Goal: Contribute content

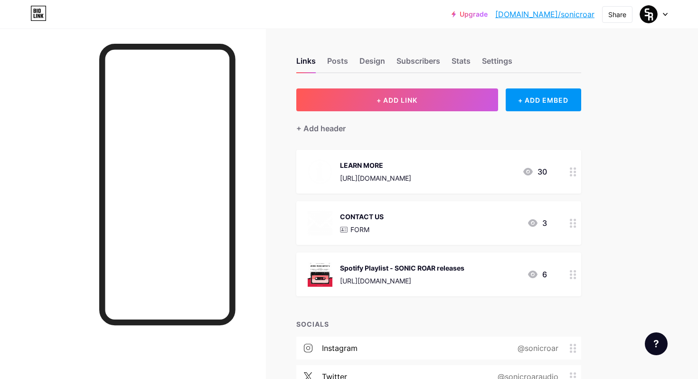
click at [448, 182] on div "LEARN MORE [URL][DOMAIN_NAME] 30" at bounding box center [427, 171] width 239 height 25
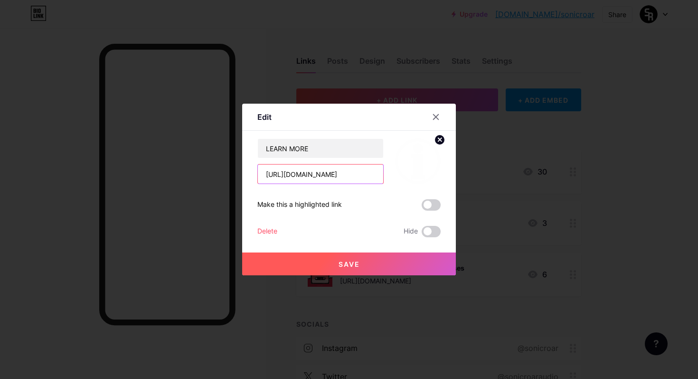
drag, startPoint x: 366, startPoint y: 177, endPoint x: 210, endPoint y: 167, distance: 156.2
click at [210, 167] on div "Edit Content YouTube Play YouTube video without leaving your page. ADD Vimeo Pl…" at bounding box center [349, 189] width 698 height 379
click at [366, 272] on button "Save" at bounding box center [349, 263] width 214 height 23
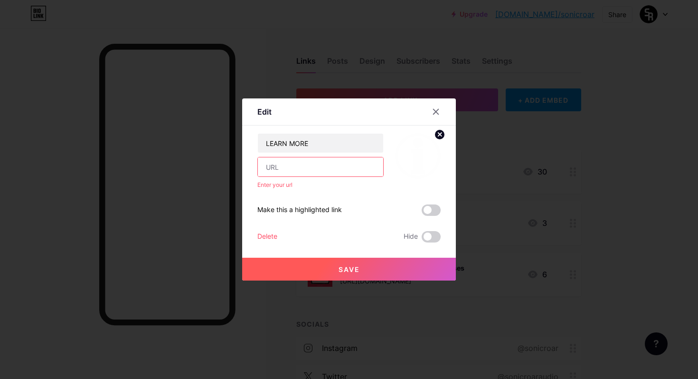
click at [289, 172] on input "text" at bounding box center [320, 166] width 125 height 19
click at [358, 149] on input "LEARN MORE" at bounding box center [320, 143] width 125 height 19
click at [432, 106] on div at bounding box center [436, 111] width 17 height 17
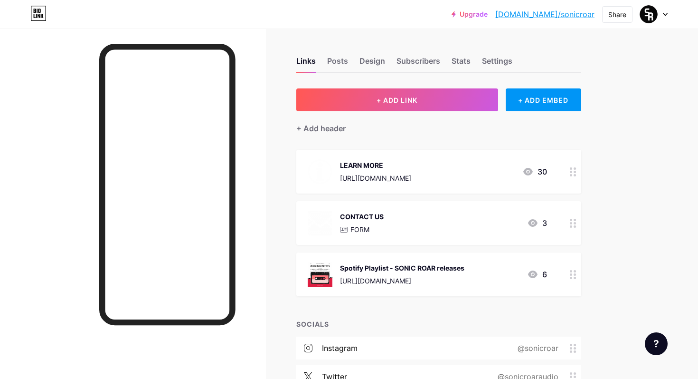
click at [570, 172] on icon at bounding box center [573, 171] width 7 height 9
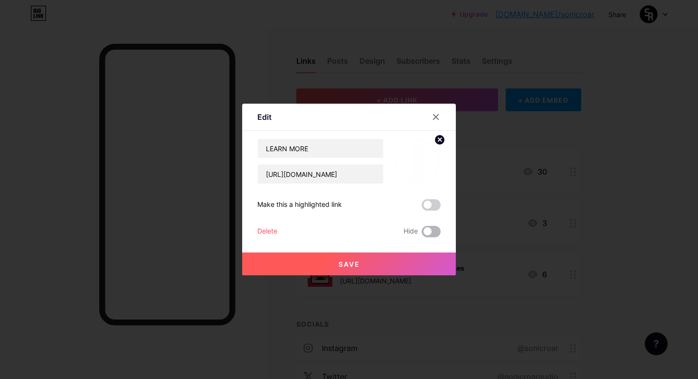
click at [426, 233] on span at bounding box center [431, 231] width 19 height 11
click at [422, 234] on input "checkbox" at bounding box center [422, 234] width 0 height 0
click at [358, 262] on span "Save" at bounding box center [349, 264] width 21 height 8
